Goal: Task Accomplishment & Management: Manage account settings

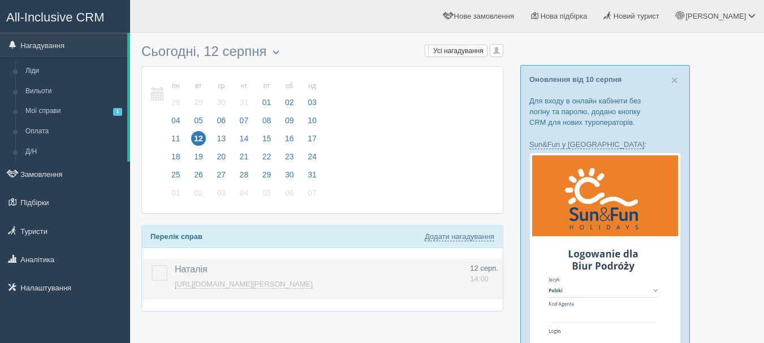
click at [241, 282] on link "https://console.allinclusivecrm.com/trello?cardOpened=1950" at bounding box center [244, 284] width 138 height 9
click at [313, 282] on link "https://console.allinclusivecrm.com/trello?cardOpened=1950" at bounding box center [244, 284] width 138 height 9
click at [479, 271] on span "12 серп." at bounding box center [484, 268] width 28 height 8
type input "Наталія"
type textarea "[URL][DOMAIN_NAME][PERSON_NAME]"
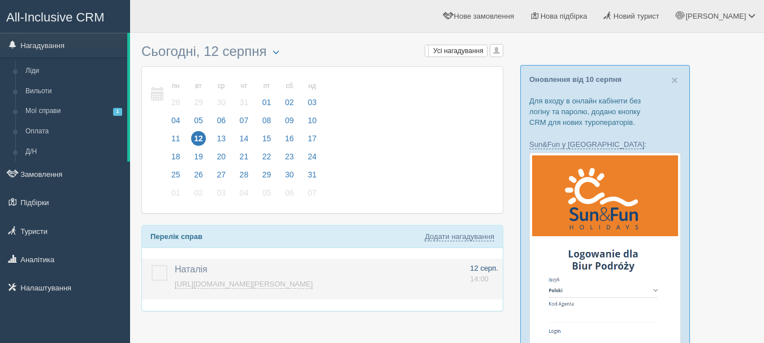
select select "14"
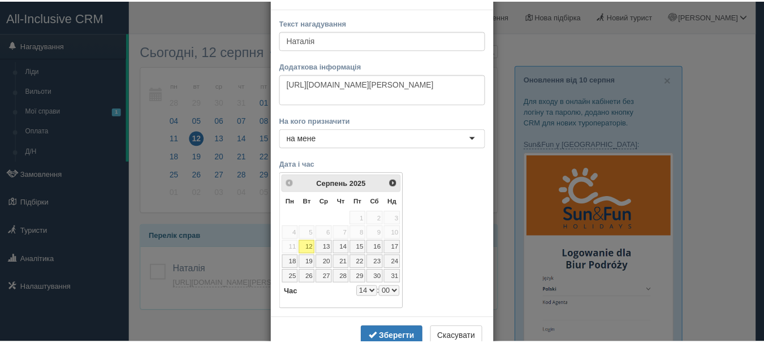
scroll to position [57, 0]
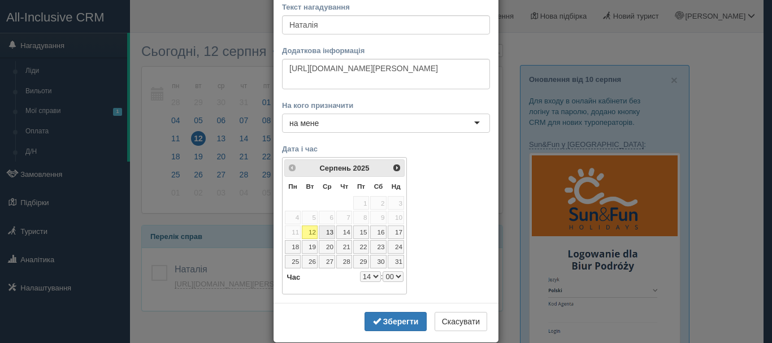
click at [323, 229] on link "13" at bounding box center [327, 233] width 16 height 14
select select "14"
click at [372, 276] on select "0 1 2 3 4 5 6 7 8 9 10 11 12 13 14 15 16 17 18 19 20 21 22 23" at bounding box center [370, 276] width 21 height 11
select select "11"
click at [386, 278] on select "00 05 10 15 20 25 30 35 40 45 50 55" at bounding box center [393, 276] width 21 height 11
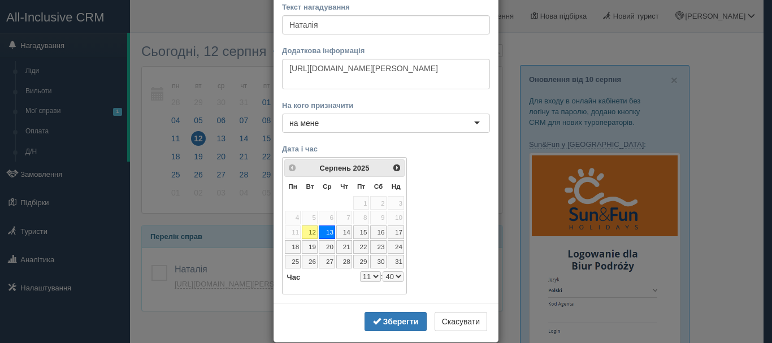
select select "11"
select select "40"
click at [388, 274] on select "00 05 10 15 20 25 30 35 40 45 50 55" at bounding box center [393, 276] width 21 height 11
select select "11"
click at [386, 322] on b "Зберегти" at bounding box center [401, 321] width 36 height 9
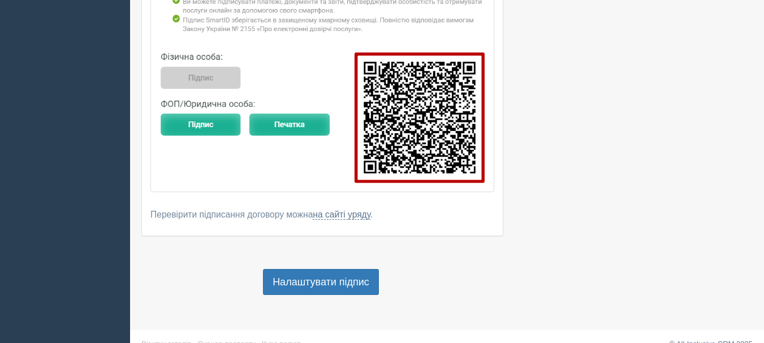
scroll to position [908, 0]
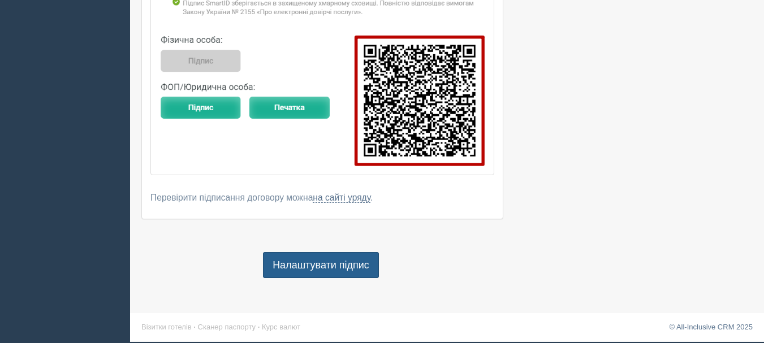
click at [326, 258] on link "Налаштувати підпис" at bounding box center [321, 265] width 116 height 26
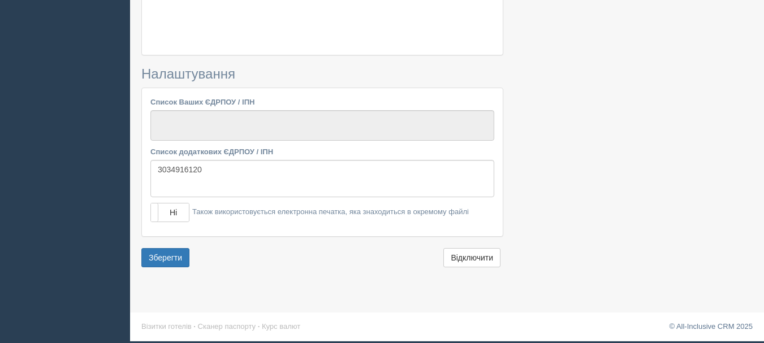
scroll to position [1035, 0]
click at [266, 124] on textarea "Список Ваших ЄДРПОУ / ІПН" at bounding box center [322, 125] width 344 height 31
click at [231, 178] on textarea "3034916120" at bounding box center [322, 178] width 344 height 37
click at [180, 257] on button "Зберегти" at bounding box center [165, 257] width 48 height 19
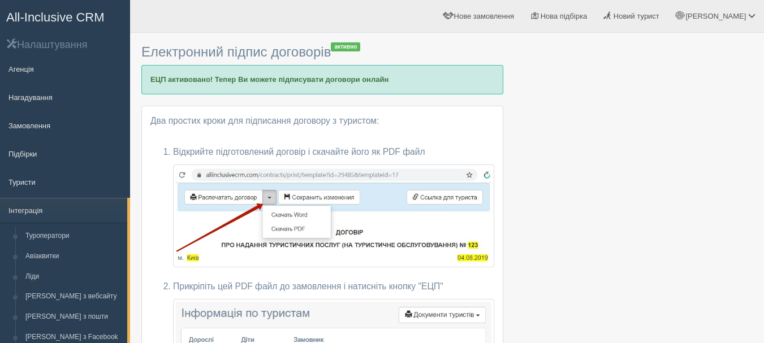
click at [75, 18] on span "All-Inclusive CRM" at bounding box center [55, 17] width 98 height 14
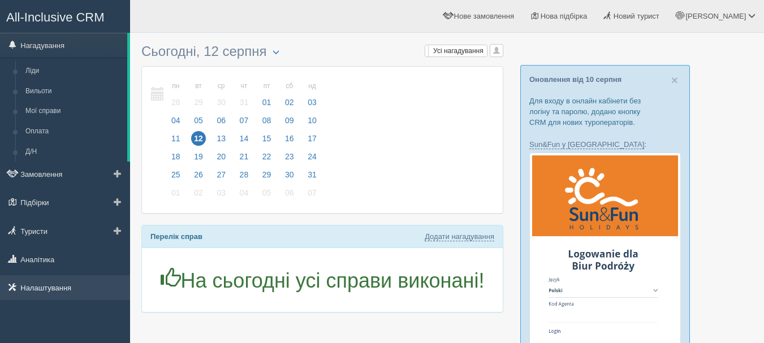
click at [70, 287] on link "Налаштування" at bounding box center [65, 287] width 130 height 25
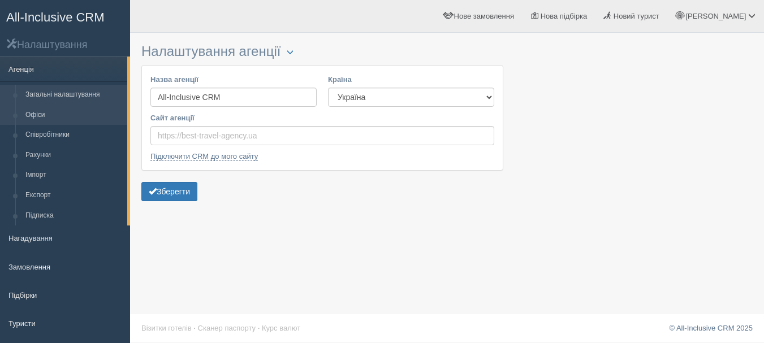
click at [76, 111] on link "Офіси" at bounding box center [73, 115] width 107 height 20
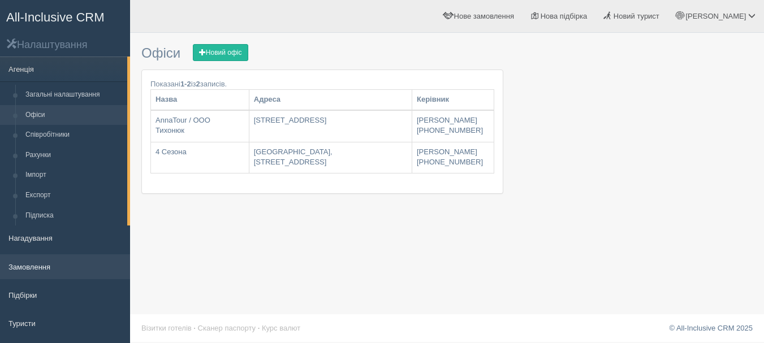
click at [51, 277] on link "Замовлення" at bounding box center [65, 266] width 130 height 25
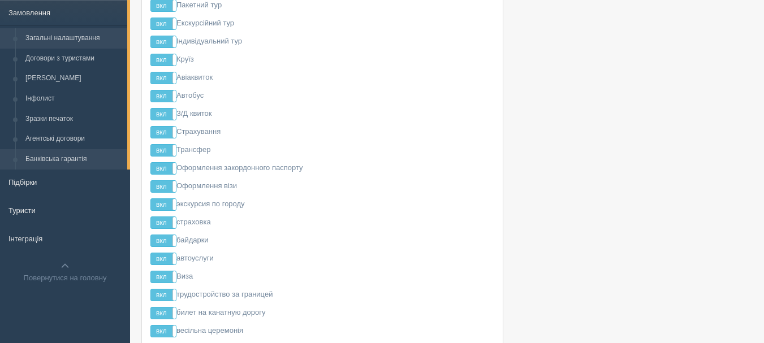
scroll to position [113, 0]
click at [85, 161] on link "Банківська гарантія" at bounding box center [73, 159] width 107 height 20
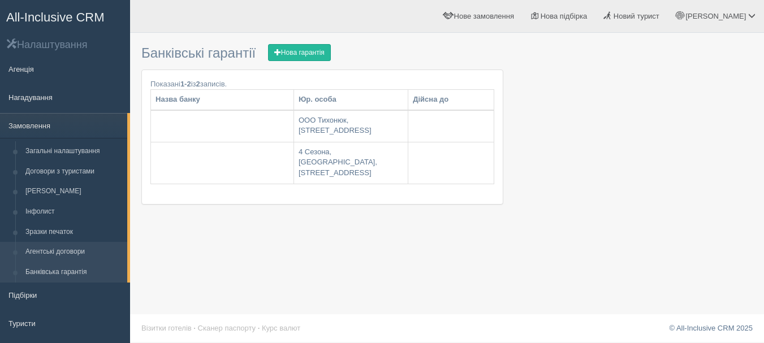
click at [83, 250] on link "Агентські договори" at bounding box center [73, 252] width 107 height 20
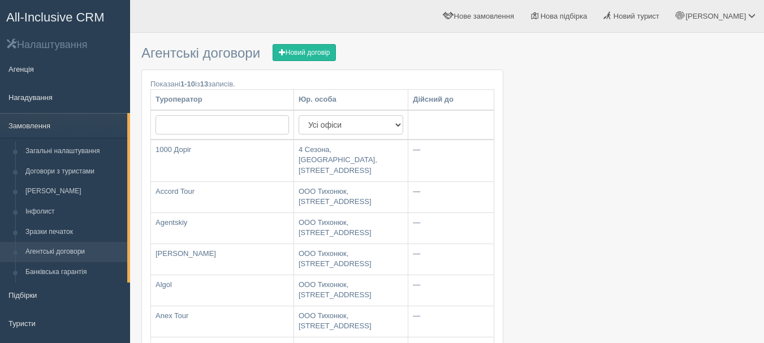
click at [80, 14] on span "All-Inclusive CRM" at bounding box center [55, 17] width 98 height 14
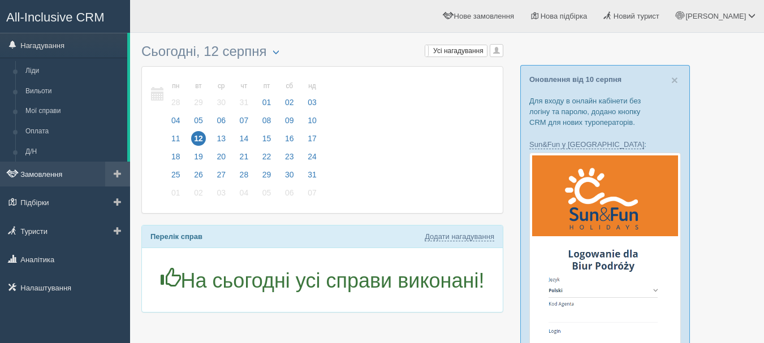
click at [53, 172] on link "Замовлення" at bounding box center [65, 174] width 130 height 25
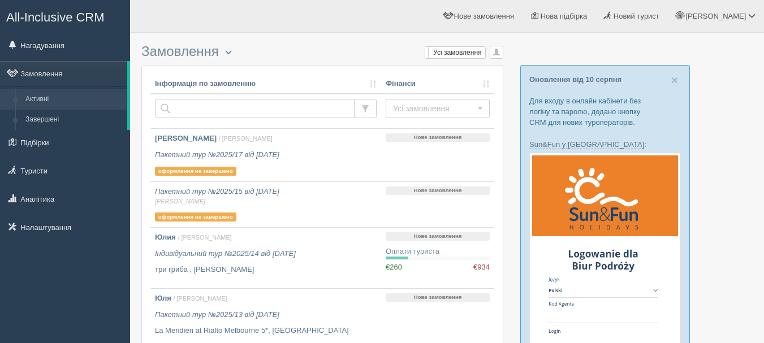
click at [93, 16] on span "All-Inclusive CRM" at bounding box center [55, 17] width 98 height 14
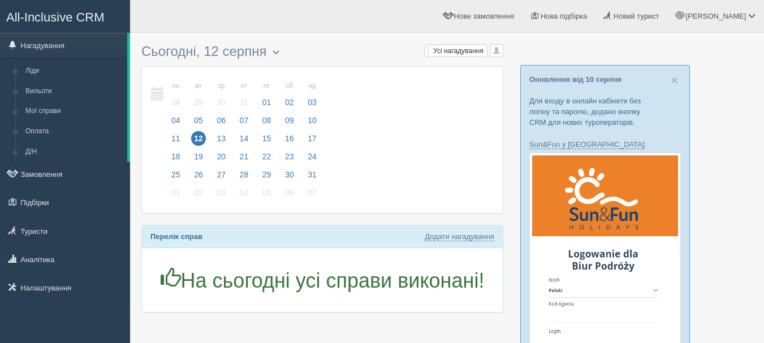
click at [72, 19] on span "All-Inclusive CRM" at bounding box center [55, 17] width 98 height 14
click at [72, 180] on link "Замовлення" at bounding box center [65, 174] width 130 height 25
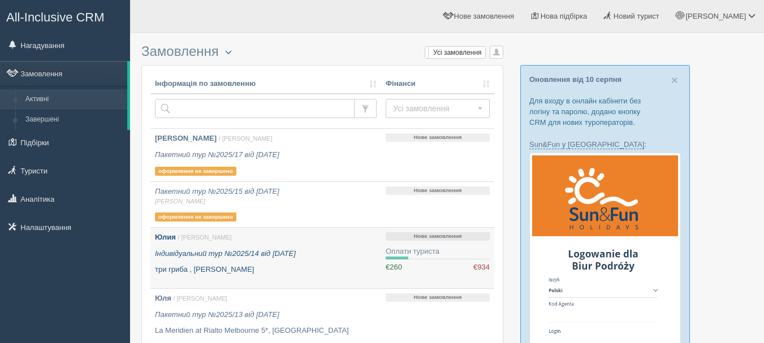
click at [309, 265] on p "три гриба , [PERSON_NAME]" at bounding box center [266, 270] width 222 height 11
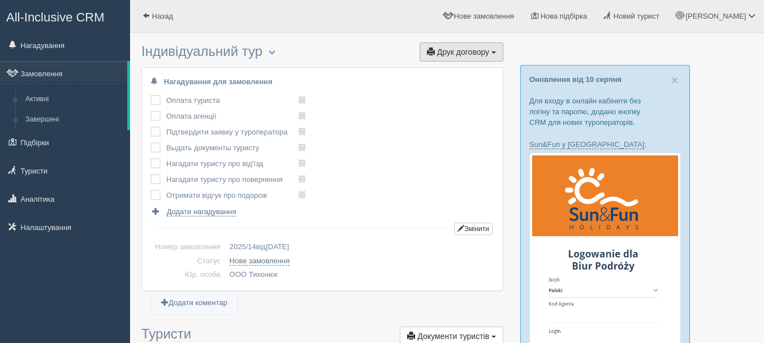
click at [485, 57] on button "Друк договору Друк" at bounding box center [461, 51] width 84 height 19
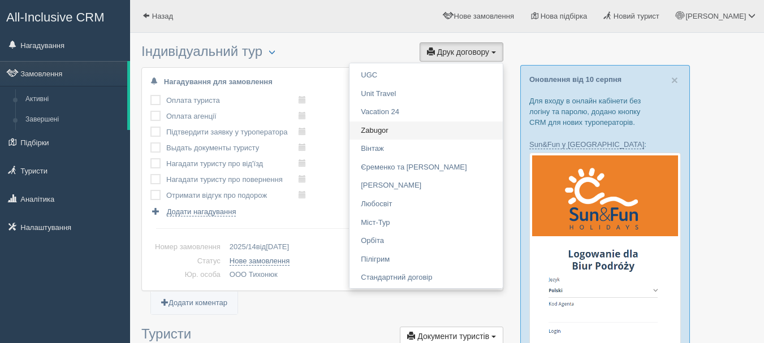
scroll to position [1187, 0]
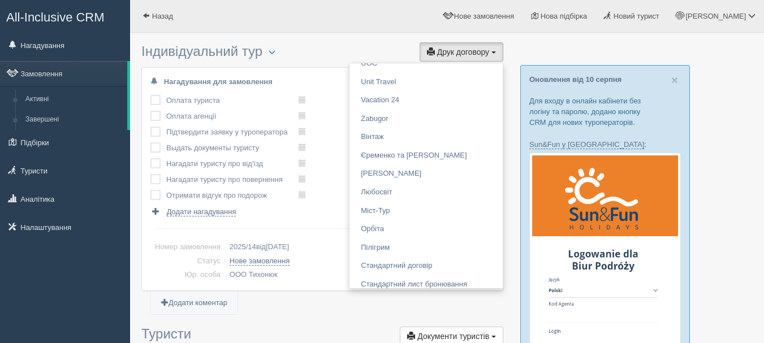
click at [306, 47] on h3 "Індивідуальний тур Менеджер: Anna Тихонюк Змінити тип Створити копію Об'єднати …" at bounding box center [322, 53] width 362 height 18
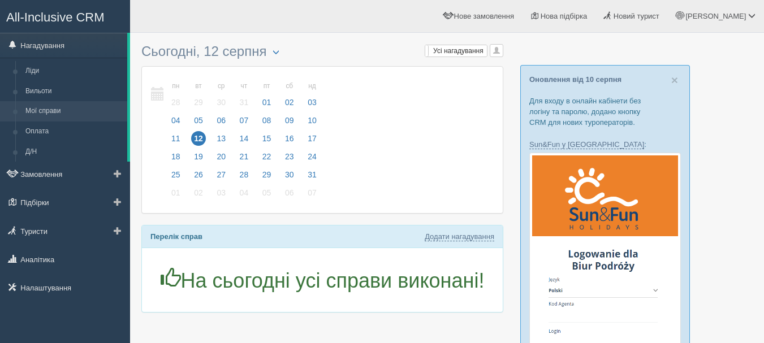
click at [57, 115] on link "Мої справи" at bounding box center [73, 111] width 107 height 20
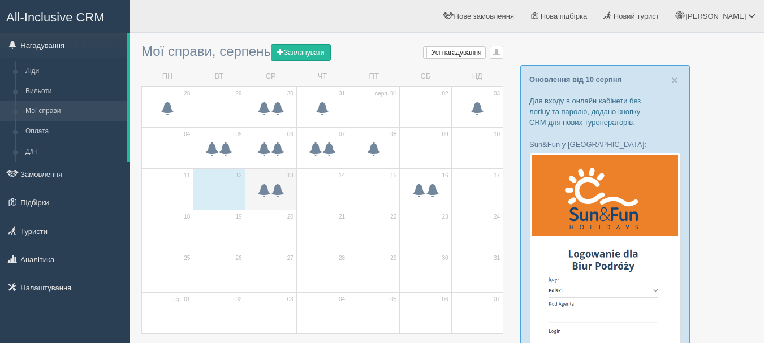
click at [282, 193] on span at bounding box center [278, 191] width 14 height 14
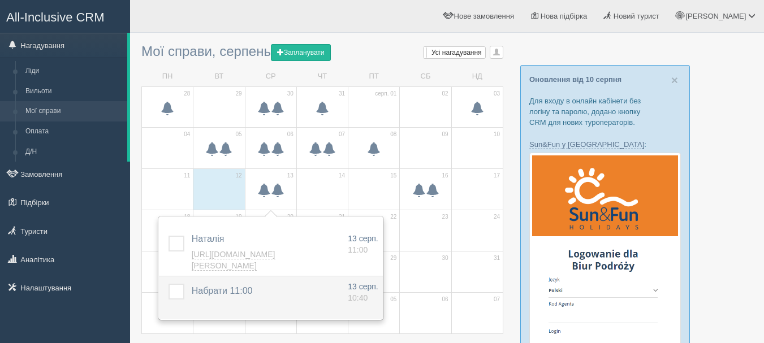
click at [168, 284] on label at bounding box center [168, 284] width 0 height 0
click at [0, 0] on input "checkbox" at bounding box center [0, 0] width 0 height 0
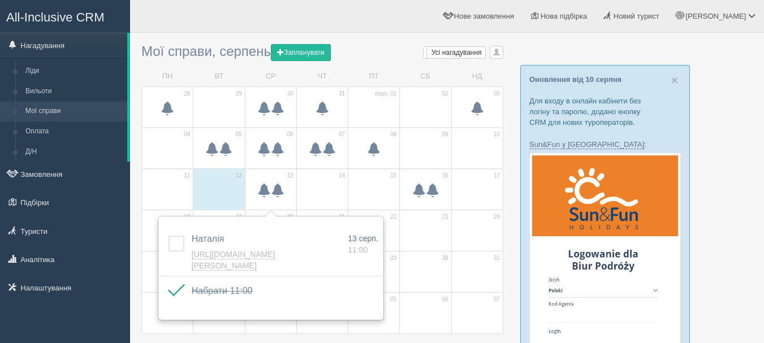
click at [404, 44] on h3 "Мої справи, серпень Запланувати Мої нагадування [PERSON_NAME] Усі нагадування У…" at bounding box center [322, 52] width 362 height 17
